Goal: Use online tool/utility: Utilize a website feature to perform a specific function

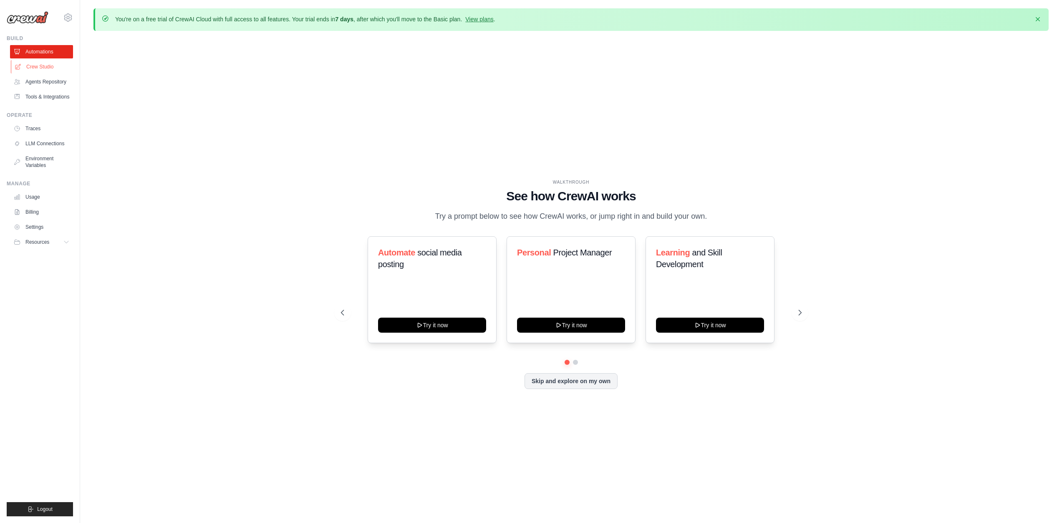
click at [53, 69] on link "Crew Studio" at bounding box center [42, 66] width 63 height 13
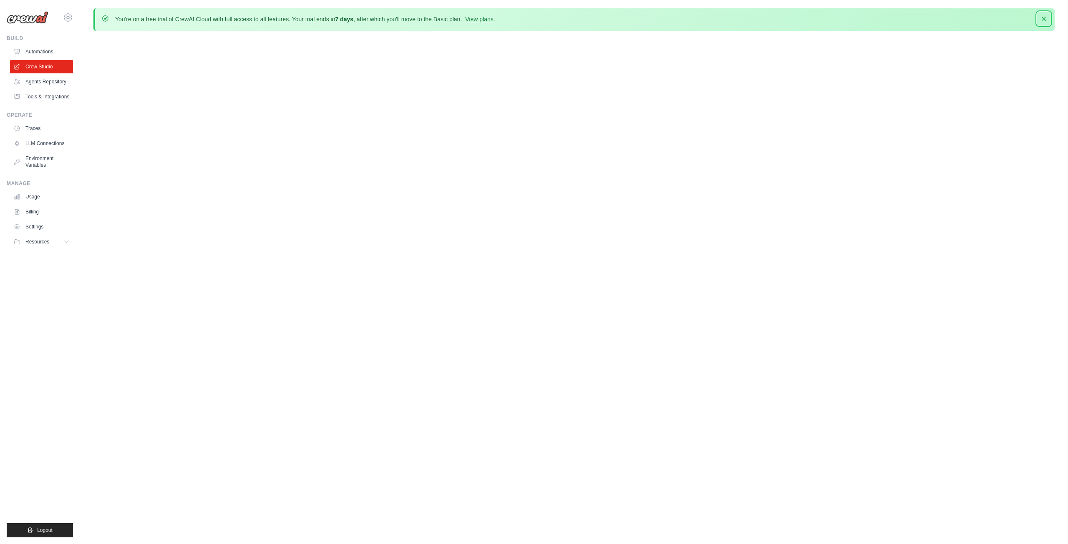
click at [1047, 18] on icon "button" at bounding box center [1044, 19] width 8 height 8
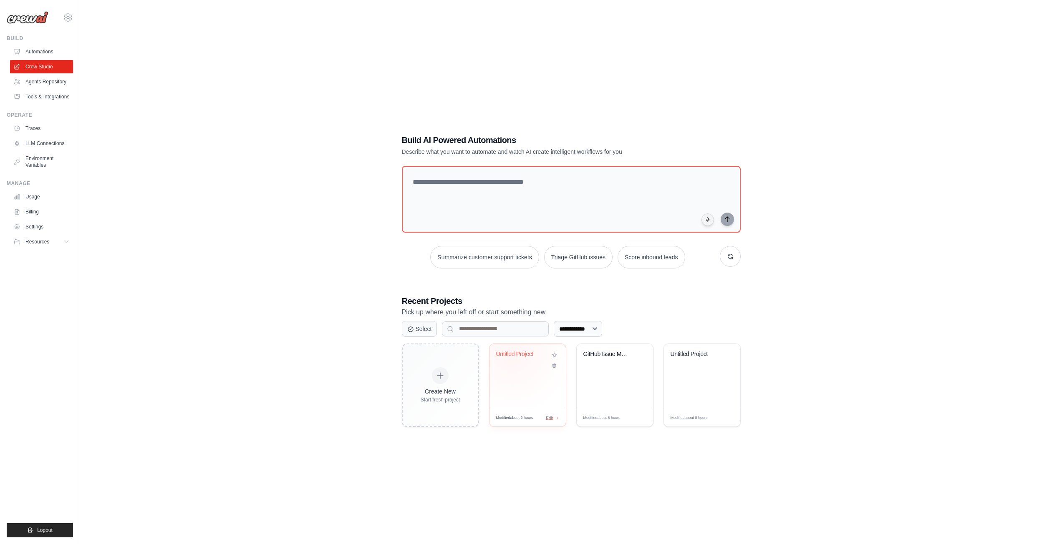
click at [512, 353] on div "Untitled Project" at bounding box center [521, 355] width 50 height 8
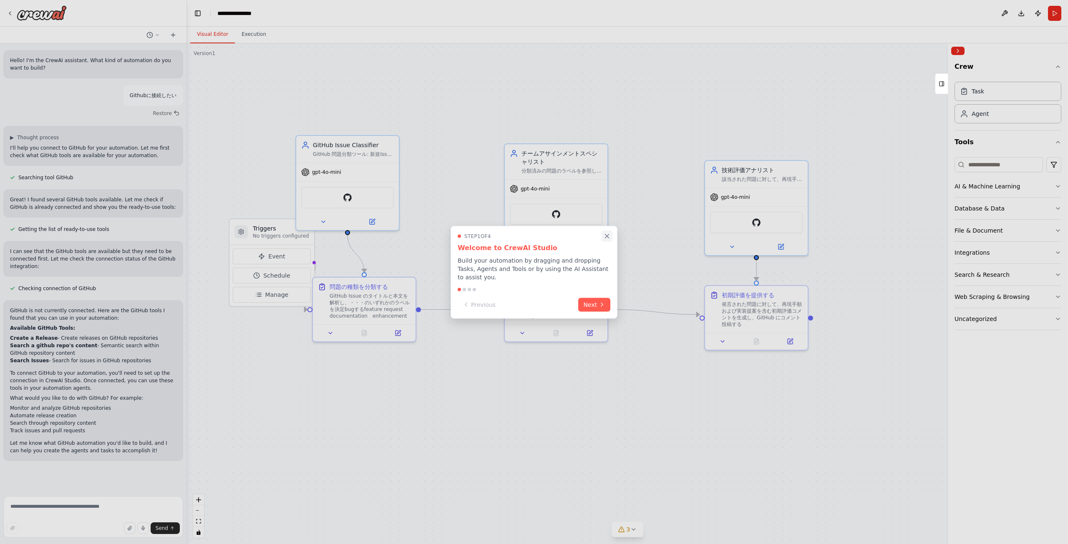
click at [605, 239] on icon "Close walkthrough" at bounding box center [607, 236] width 8 height 8
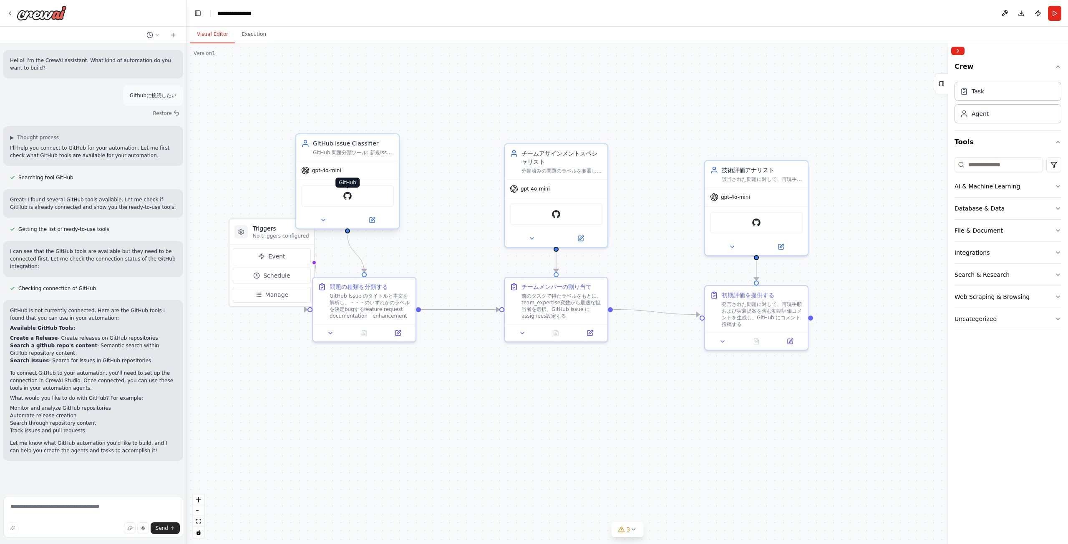
click at [346, 199] on img at bounding box center [348, 196] width 10 height 10
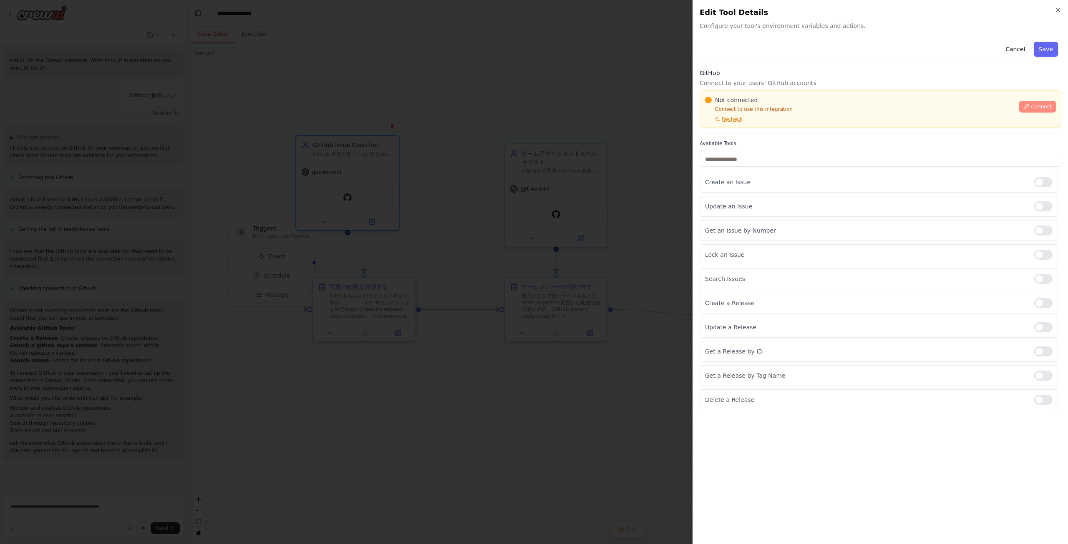
click at [1041, 105] on span "Connect" at bounding box center [1041, 106] width 21 height 7
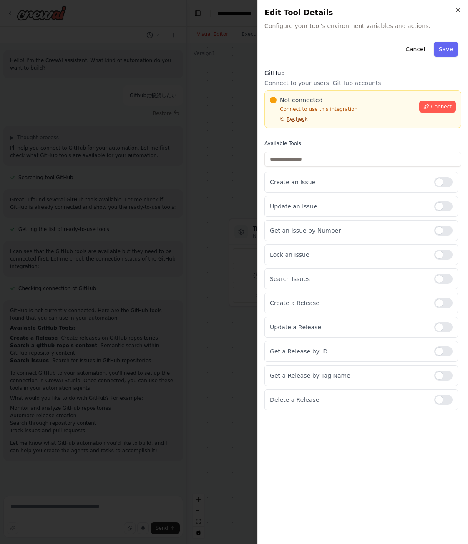
click at [294, 121] on span "Recheck" at bounding box center [297, 119] width 21 height 7
click at [294, 118] on span "Recheck" at bounding box center [297, 119] width 21 height 7
click at [300, 120] on span "Recheck" at bounding box center [297, 119] width 21 height 7
click at [443, 108] on span "Connect" at bounding box center [441, 106] width 21 height 7
drag, startPoint x: 430, startPoint y: 104, endPoint x: 426, endPoint y: 103, distance: 4.5
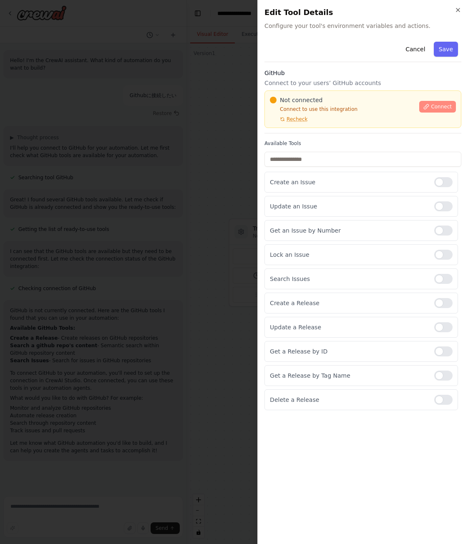
click at [428, 103] on button "Connect" at bounding box center [437, 107] width 37 height 12
